Goal: Information Seeking & Learning: Find specific fact

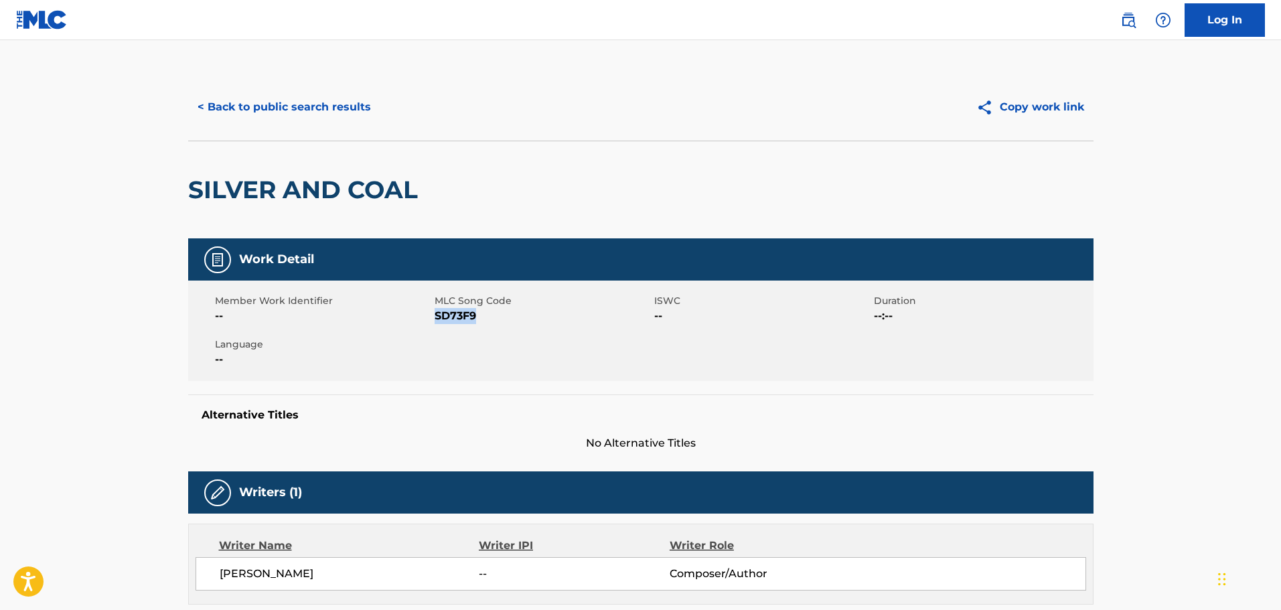
click at [335, 110] on button "< Back to public search results" at bounding box center [284, 106] width 192 height 33
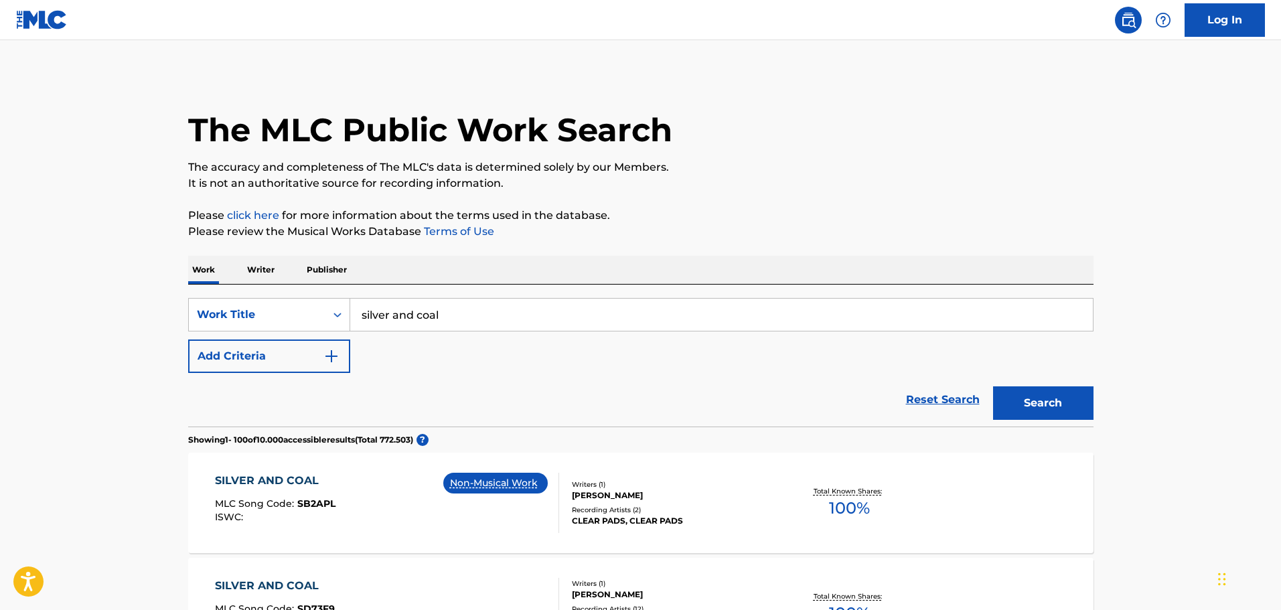
click at [467, 303] on input "silver and coal" at bounding box center [721, 315] width 743 height 32
type input "shop"
click at [993, 386] on button "Search" at bounding box center [1043, 402] width 100 height 33
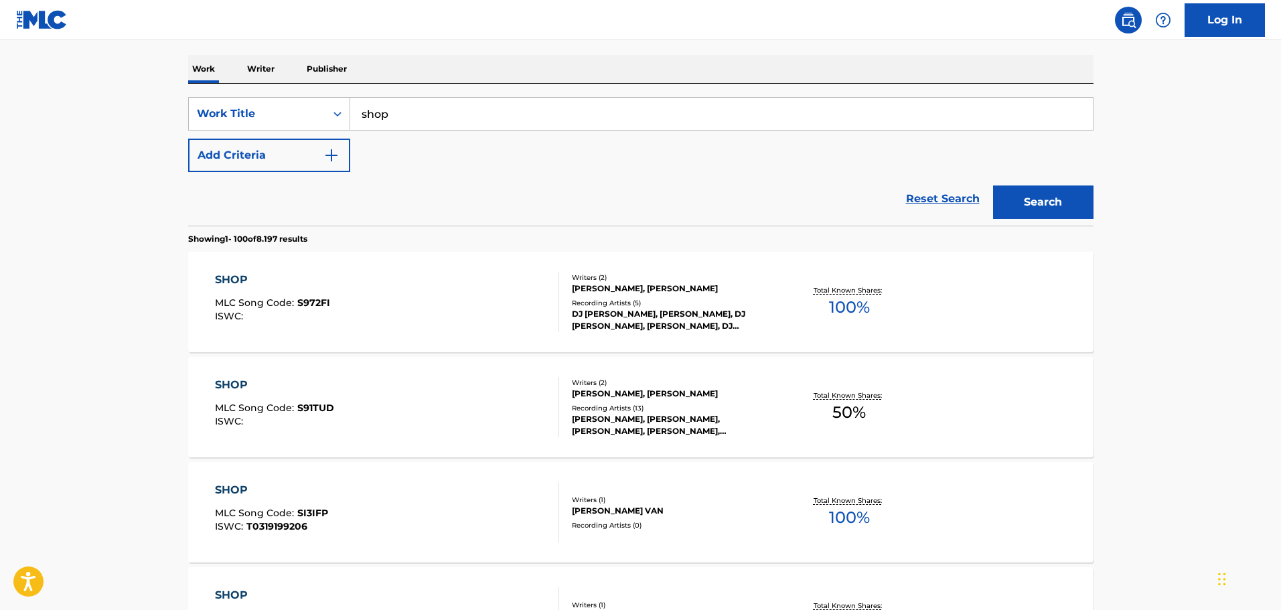
scroll to position [1971, 0]
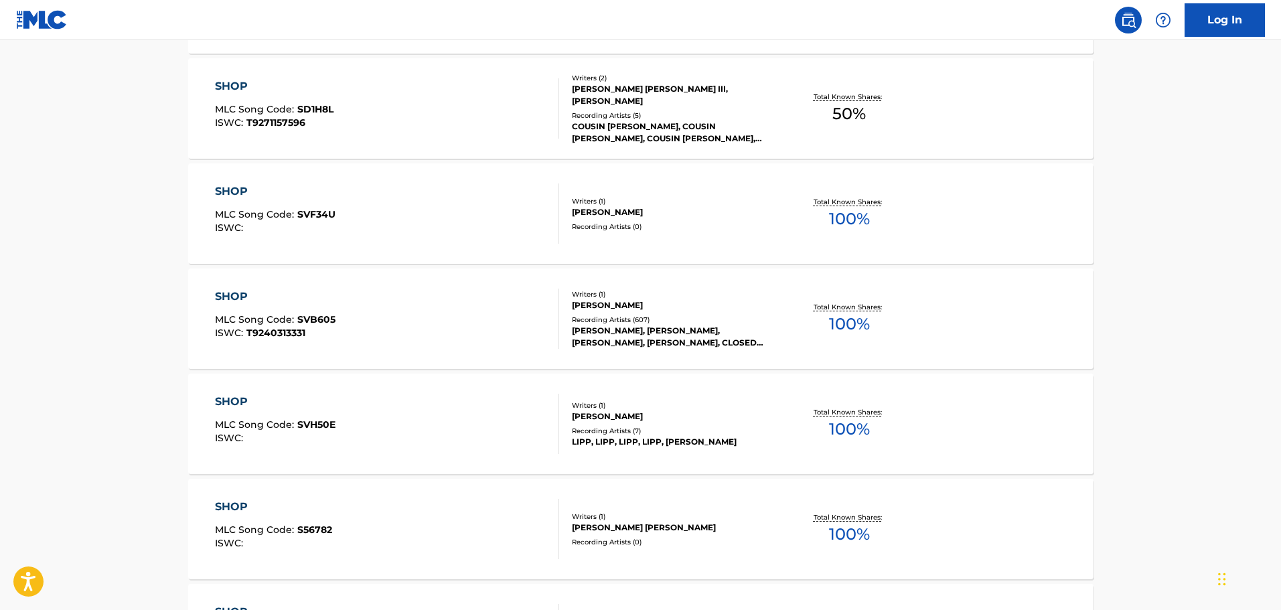
click at [313, 322] on span "SVB605" at bounding box center [316, 319] width 38 height 12
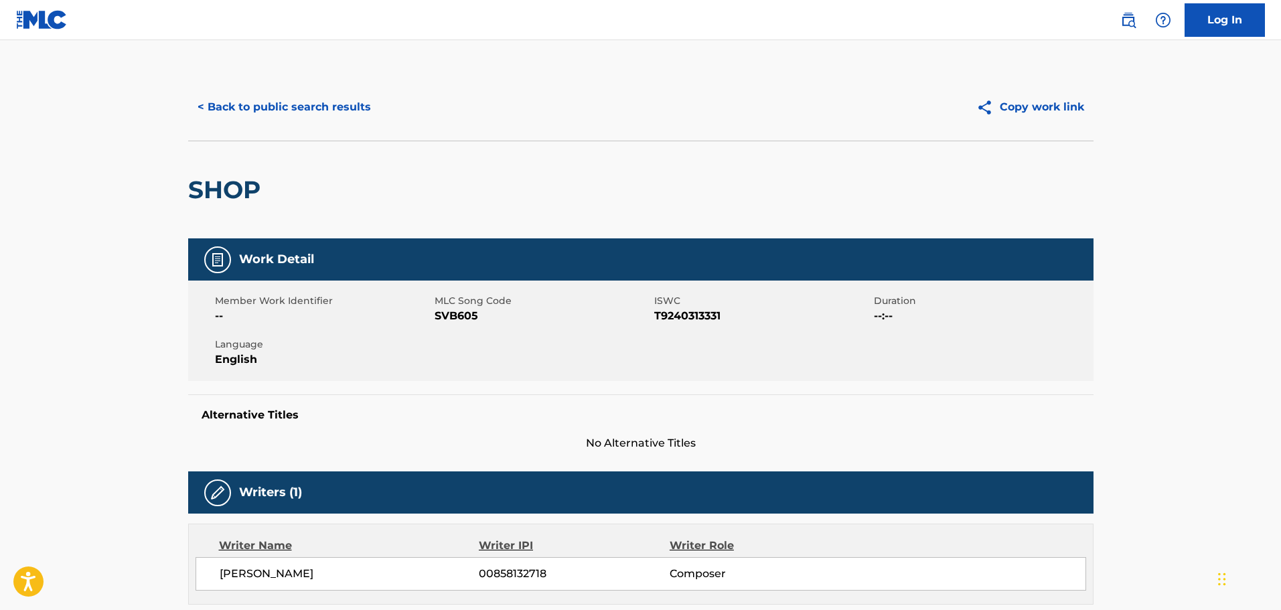
click at [675, 314] on span "T9240313331" at bounding box center [762, 316] width 216 height 16
copy span "T9240313331"
click at [331, 104] on button "< Back to public search results" at bounding box center [284, 106] width 192 height 33
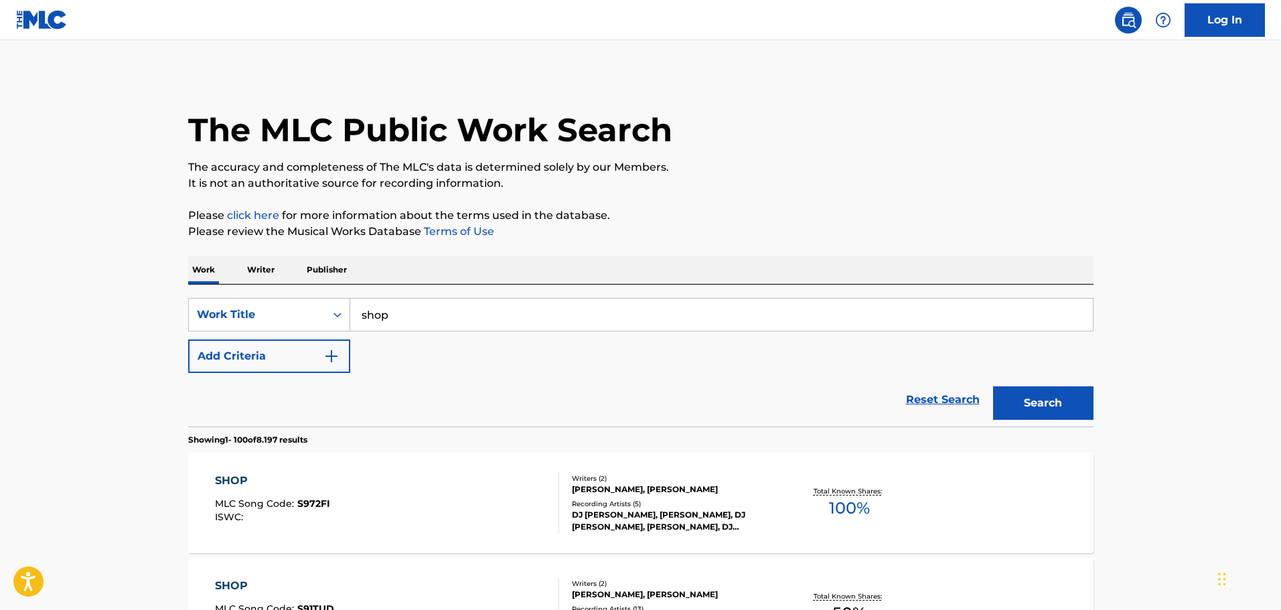
click at [395, 311] on input "shop" at bounding box center [721, 315] width 743 height 32
type input "sirens"
click at [993, 386] on button "Search" at bounding box center [1043, 402] width 100 height 33
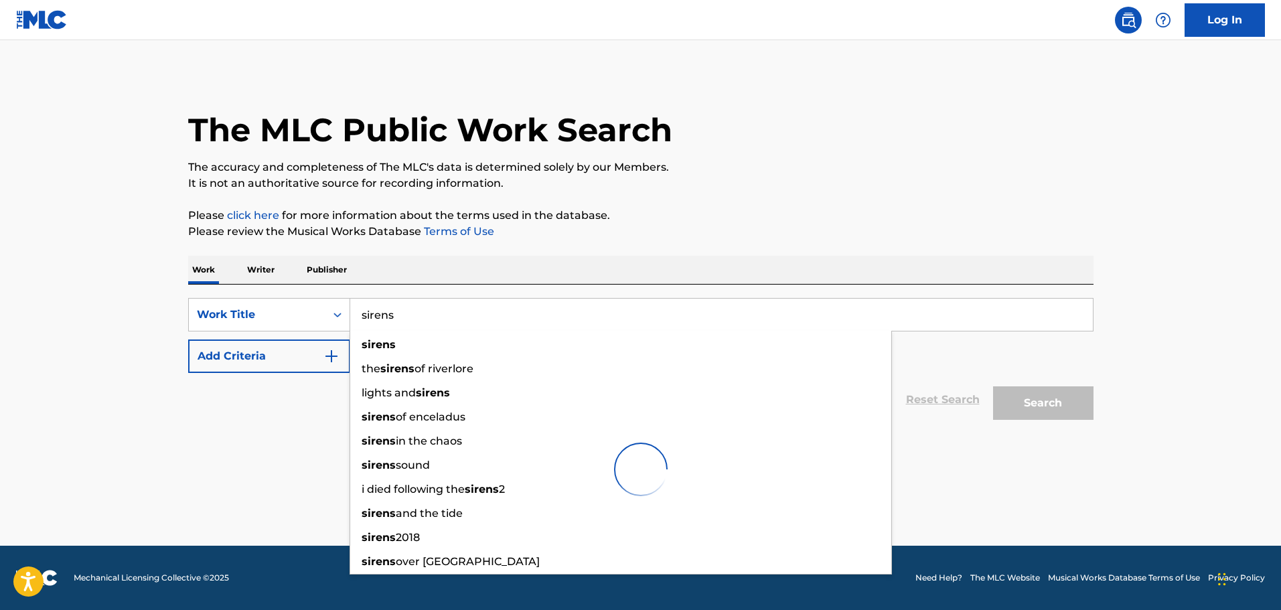
click at [63, 297] on main "The MLC Public Work Search The accuracy and completeness of The MLC's data is d…" at bounding box center [640, 293] width 1281 height 506
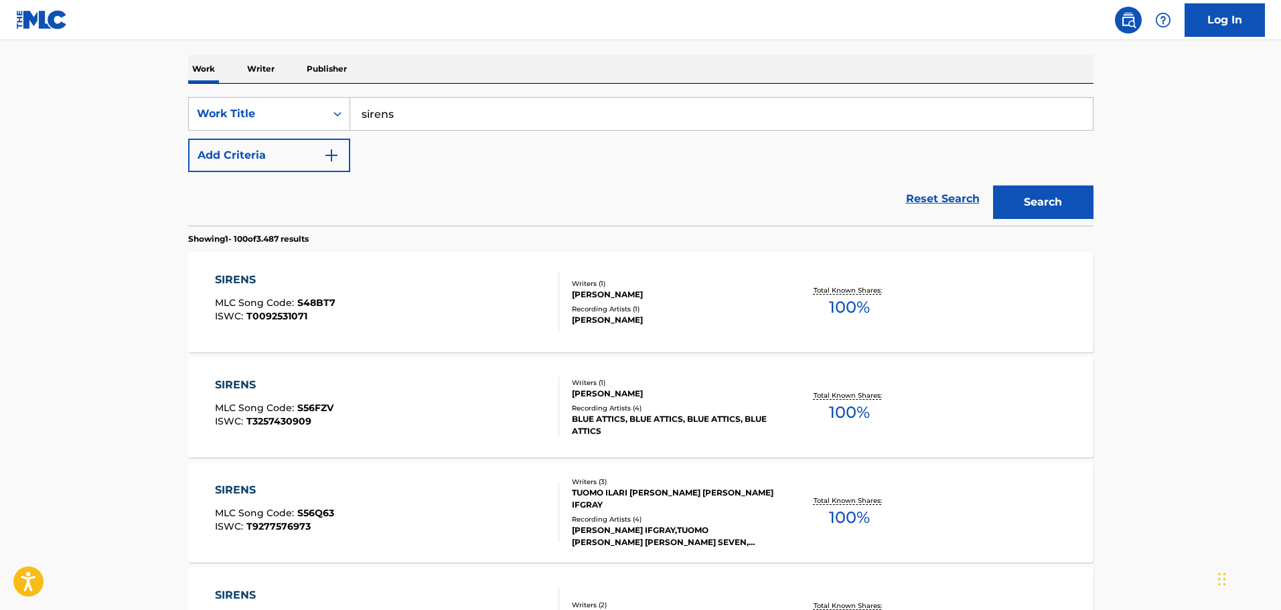
scroll to position [8515, 0]
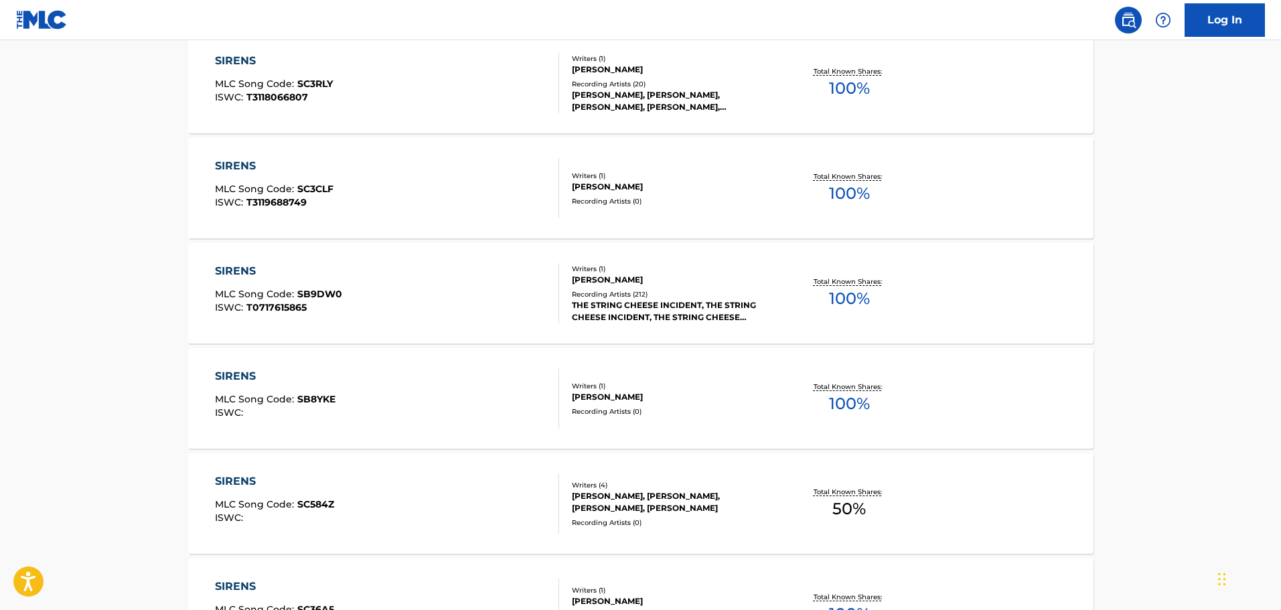
click at [301, 309] on span "T0717615865" at bounding box center [276, 307] width 60 height 12
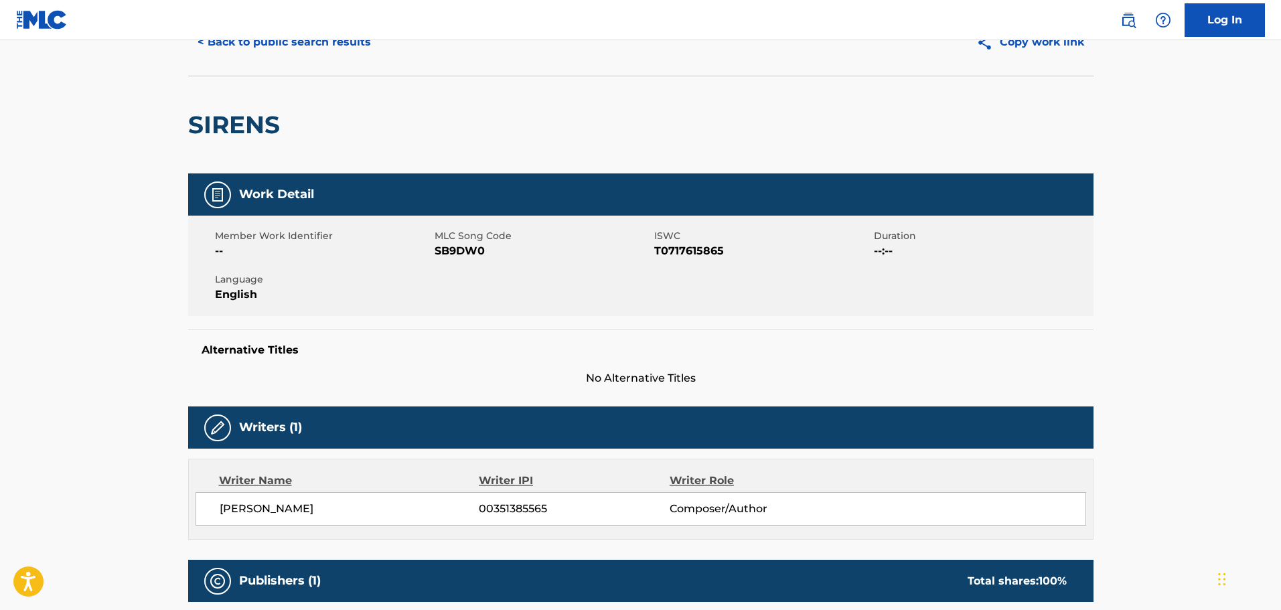
scroll to position [67, 0]
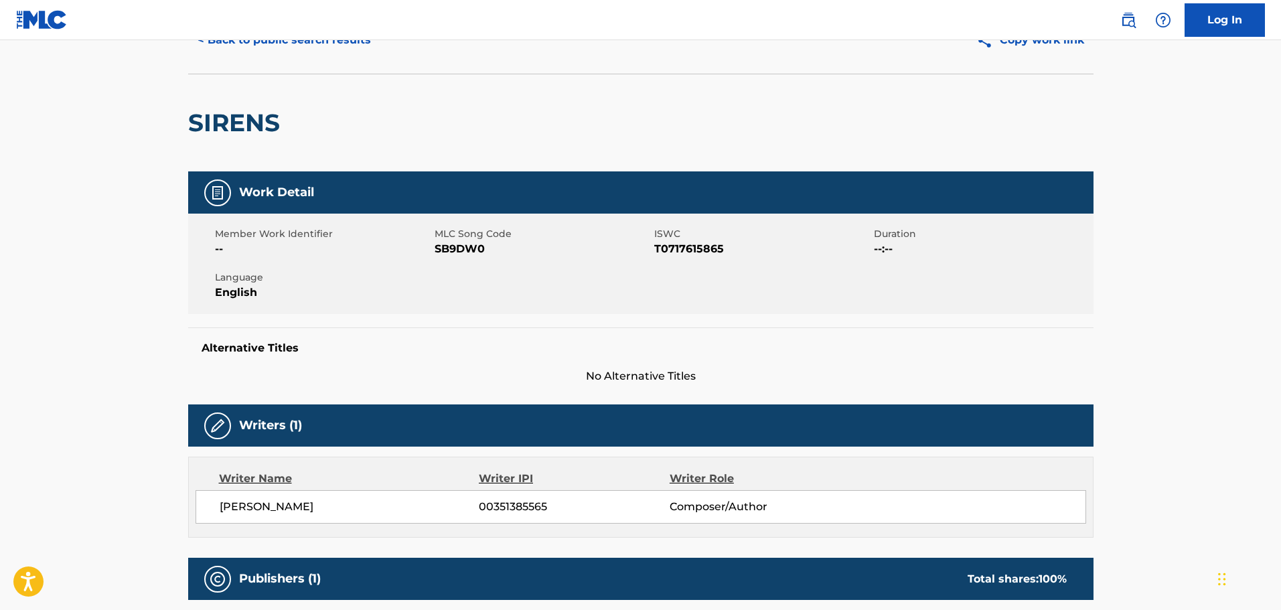
click at [676, 248] on span "T0717615865" at bounding box center [762, 249] width 216 height 16
copy span "T0717615865"
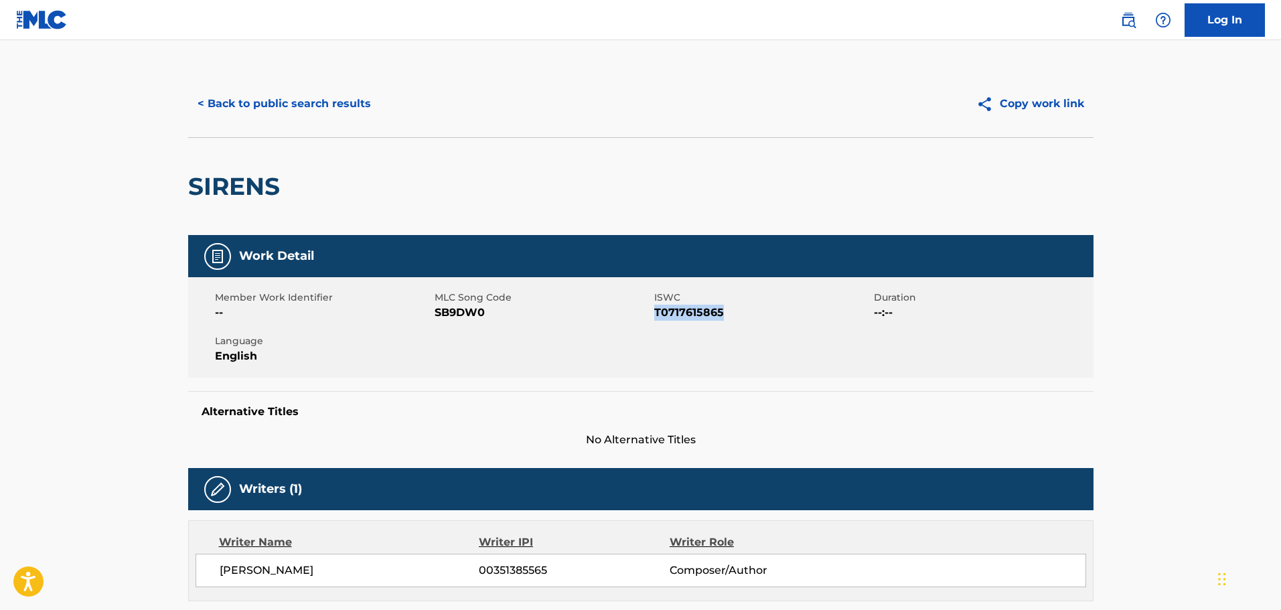
scroll to position [0, 0]
